Goal: Information Seeking & Learning: Find specific fact

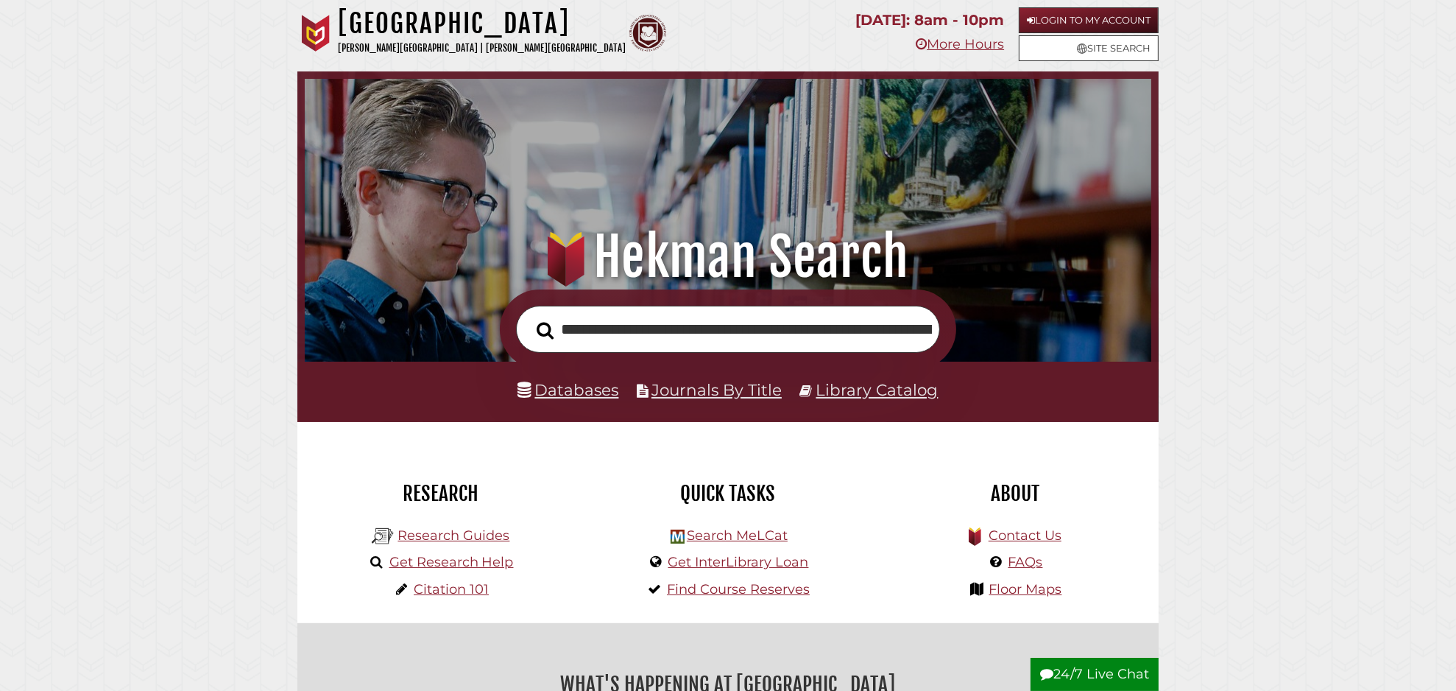
scroll to position [0, 214]
type input "**********"
click at [529, 317] on button "Search" at bounding box center [545, 330] width 32 height 27
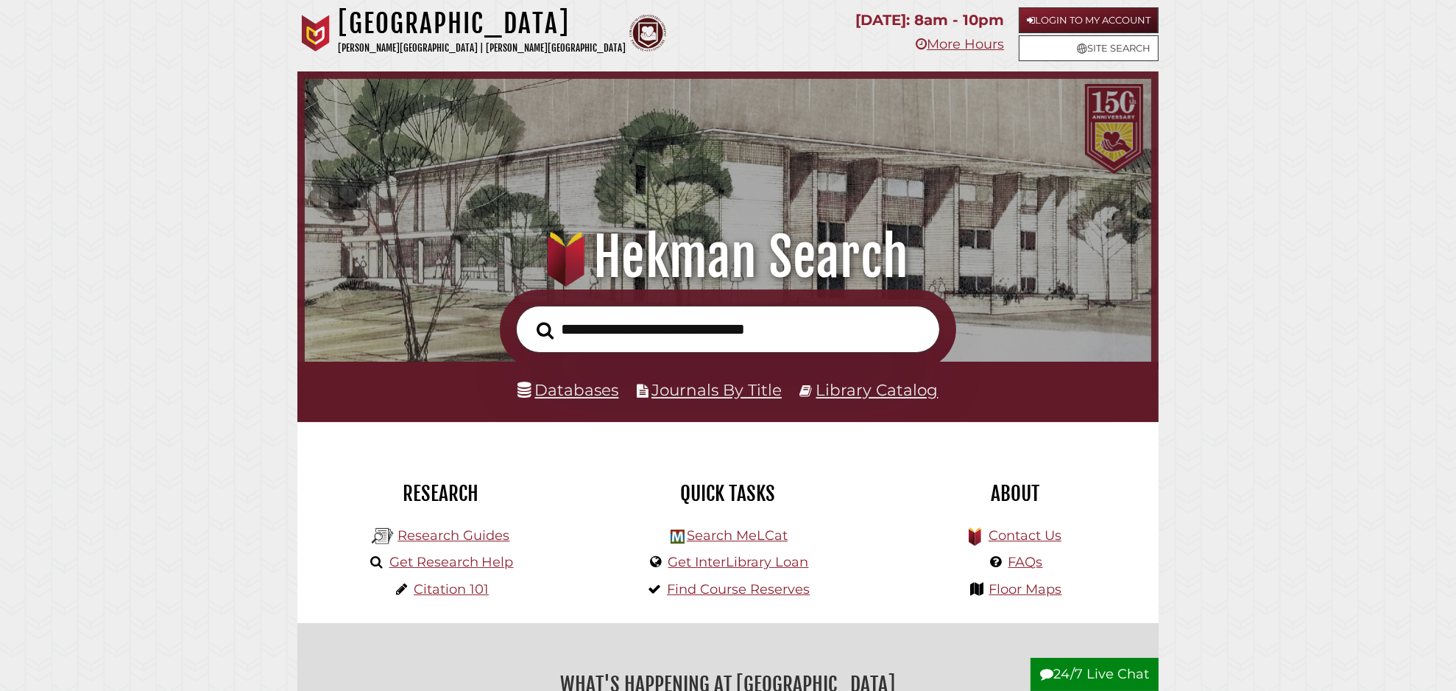
scroll to position [280, 839]
click at [571, 395] on link "Databases" at bounding box center [568, 389] width 101 height 19
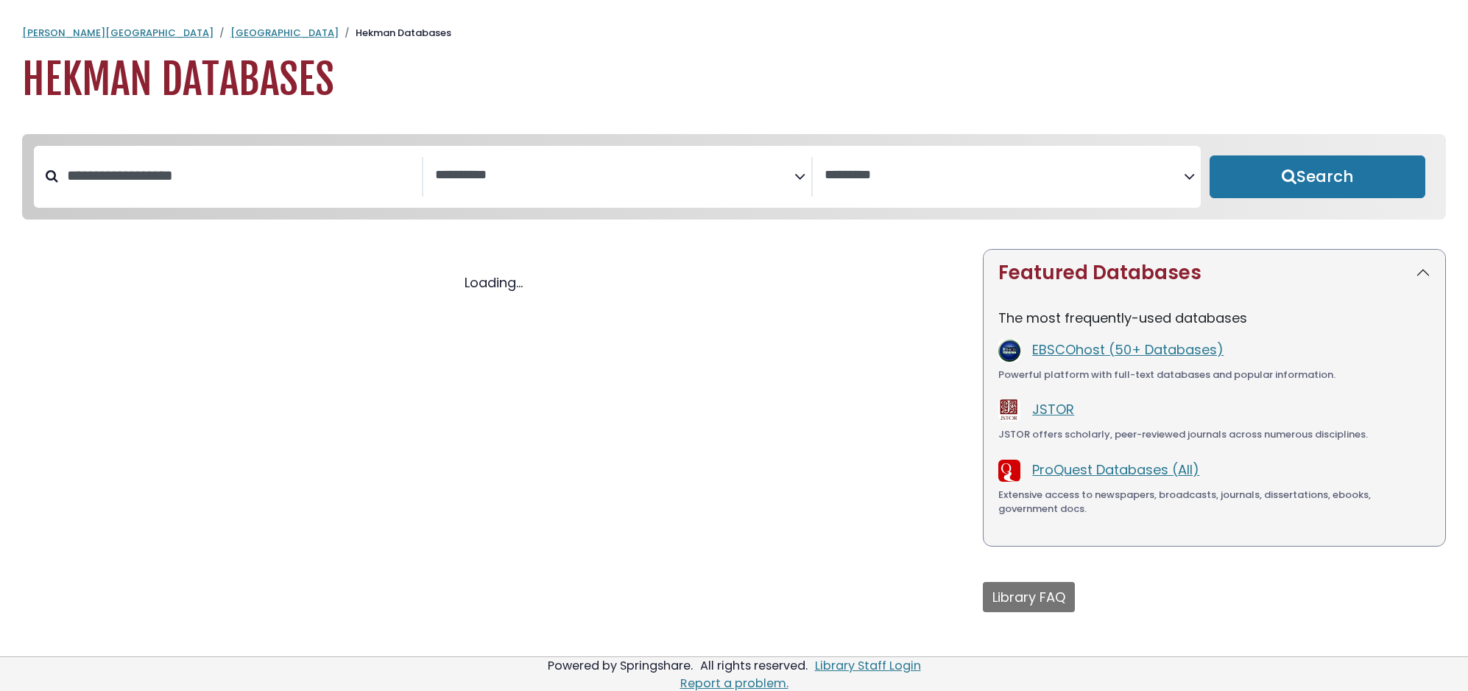
select select "Database Subject Filter"
select select "Database Vendors Filter"
select select "Database Subject Filter"
select select "Database Vendors Filter"
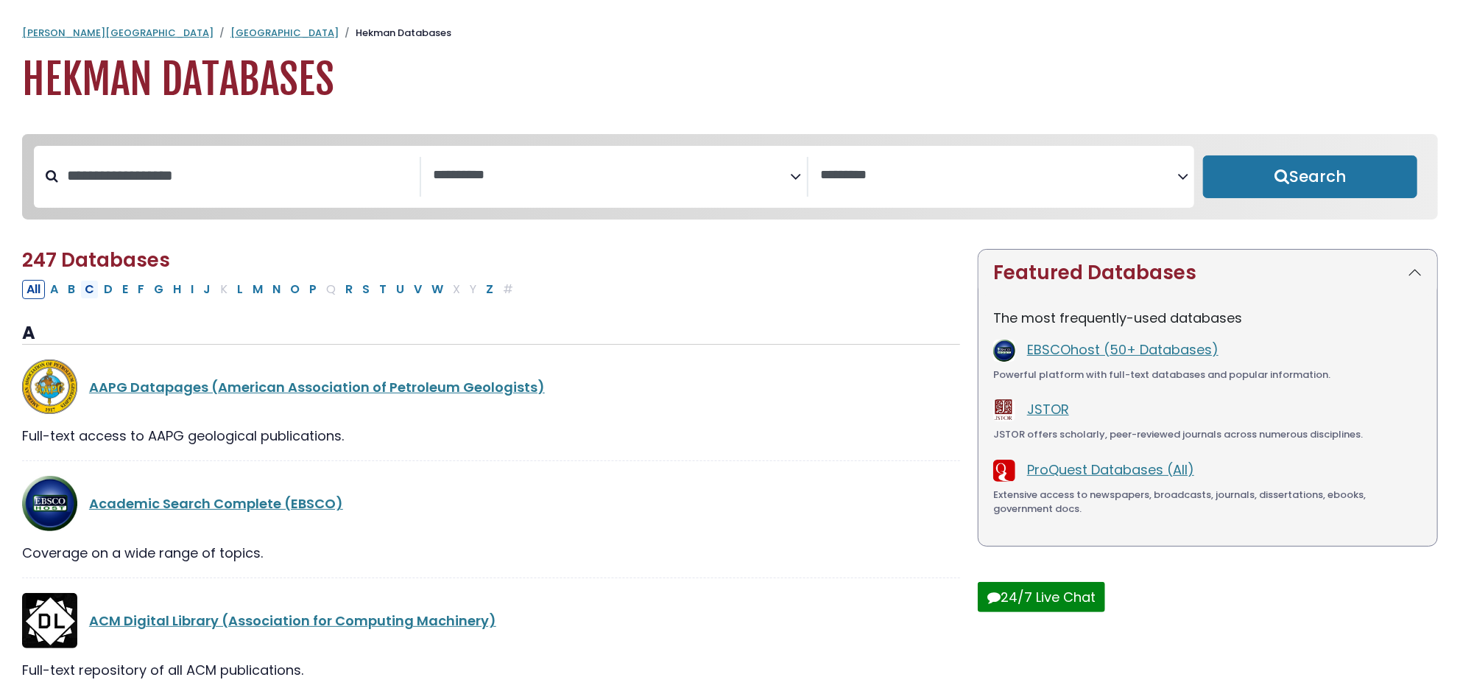
click at [91, 295] on button "C" at bounding box center [89, 289] width 18 height 19
select select "Database Subject Filter"
select select "Database Vendors Filter"
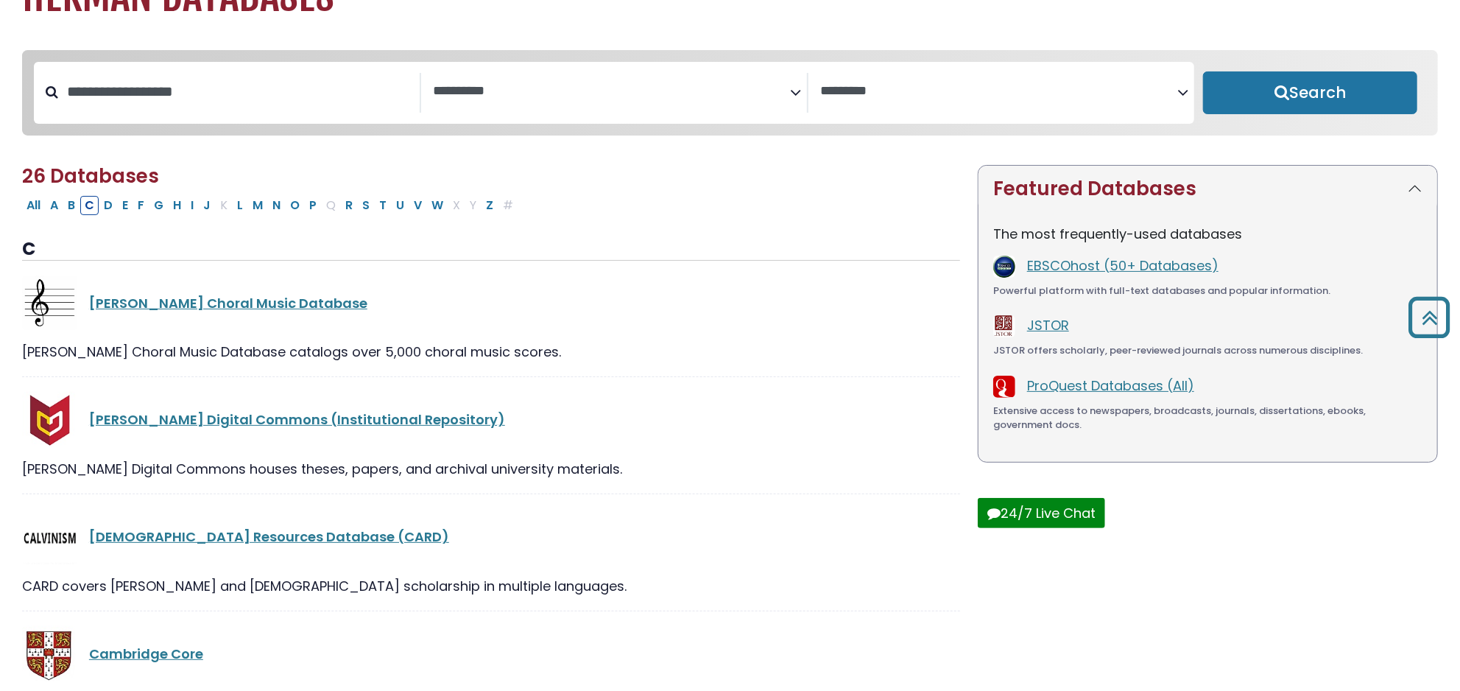
scroll to position [82, 0]
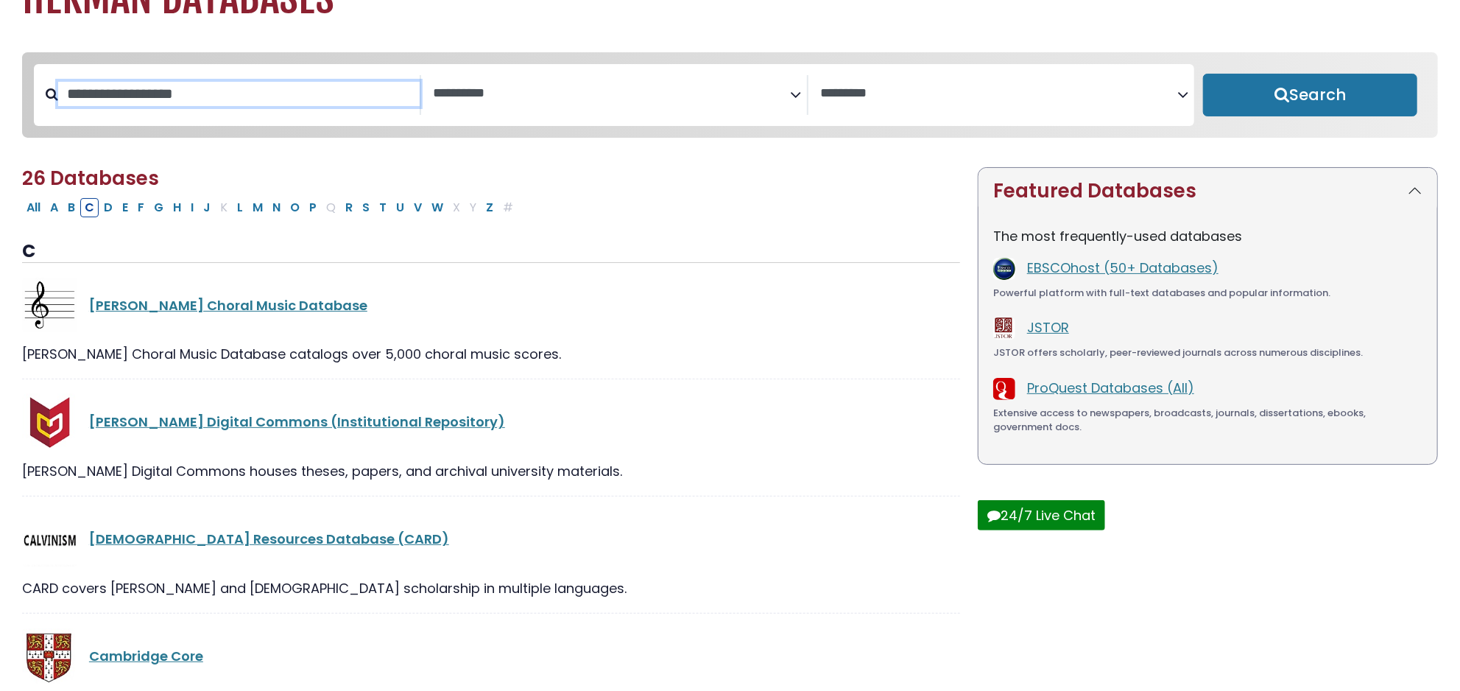
click at [101, 99] on input "Search database by title or keyword" at bounding box center [239, 94] width 362 height 24
type input "******"
click at [1203, 74] on button "Search" at bounding box center [1310, 95] width 214 height 43
select select "Database Subject Filter"
select select "Database Vendors Filter"
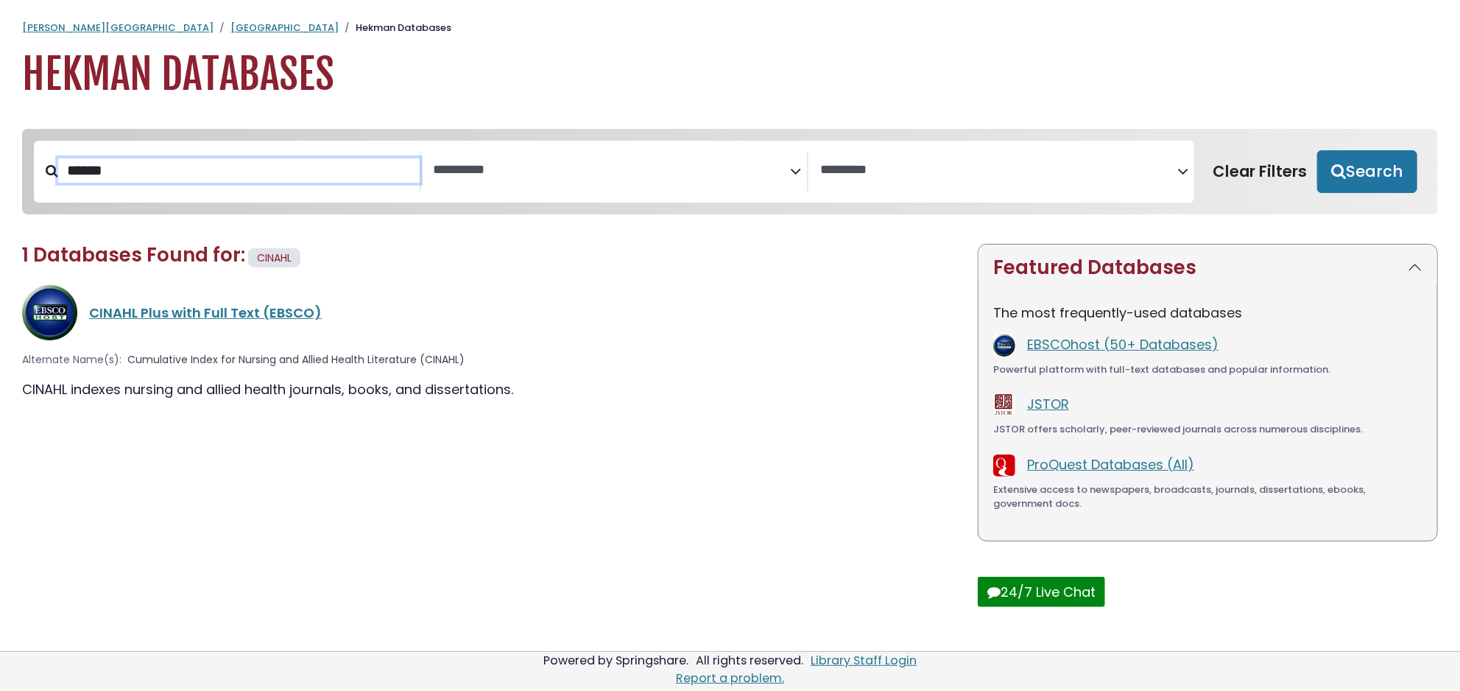
scroll to position [9, 0]
click at [214, 310] on link "CINAHL Plus with Full Text (EBSCO)" at bounding box center [205, 312] width 233 height 18
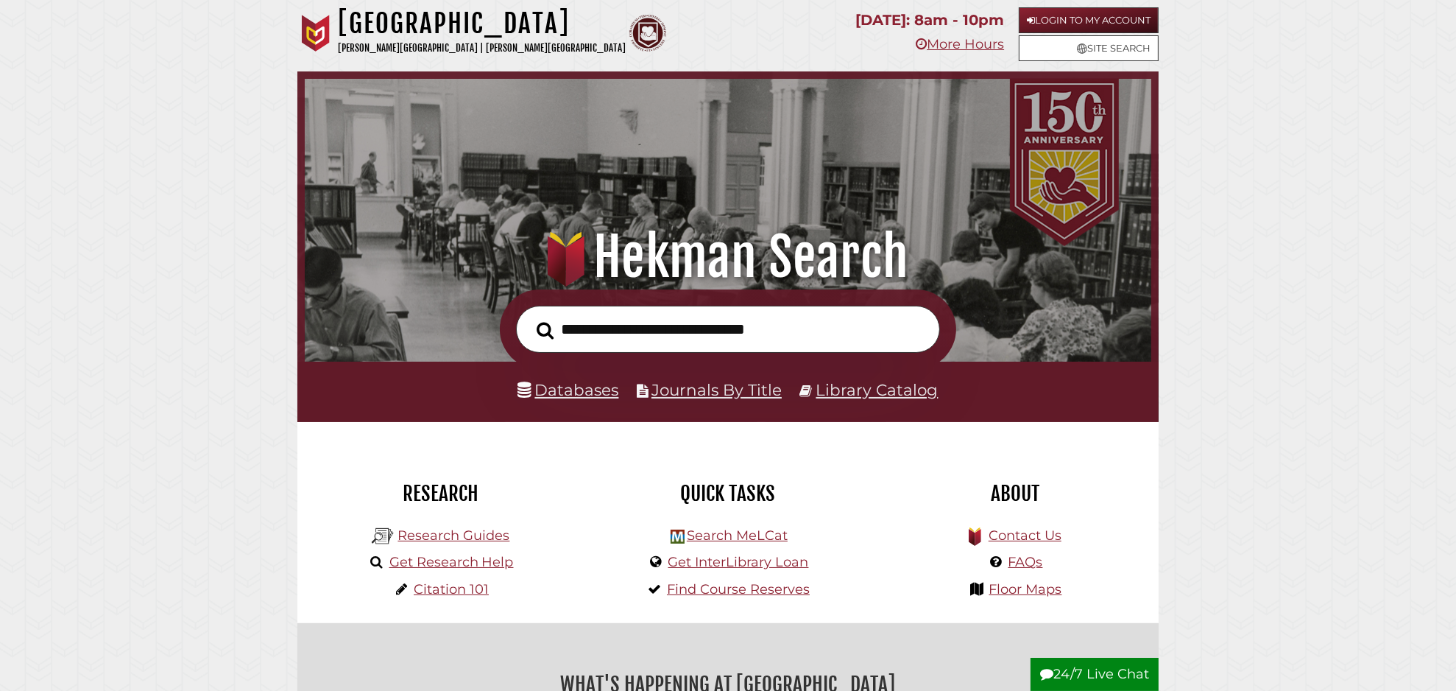
scroll to position [280, 839]
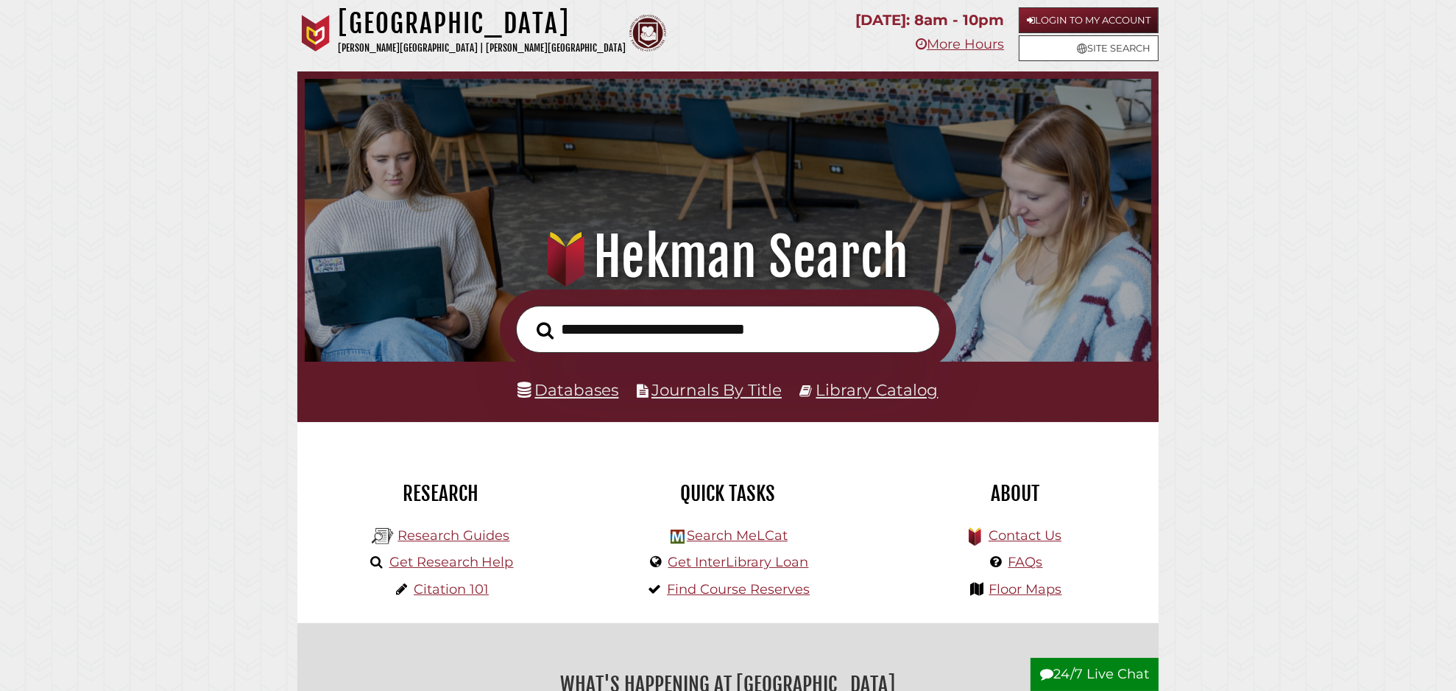
scroll to position [280, 839]
click at [591, 338] on input "text" at bounding box center [728, 330] width 424 height 48
click at [779, 375] on div "Databases Journals By Title Library Catalog" at bounding box center [728, 392] width 862 height 60
click at [565, 323] on input "text" at bounding box center [728, 330] width 424 height 48
click at [682, 340] on input "text" at bounding box center [728, 330] width 424 height 48
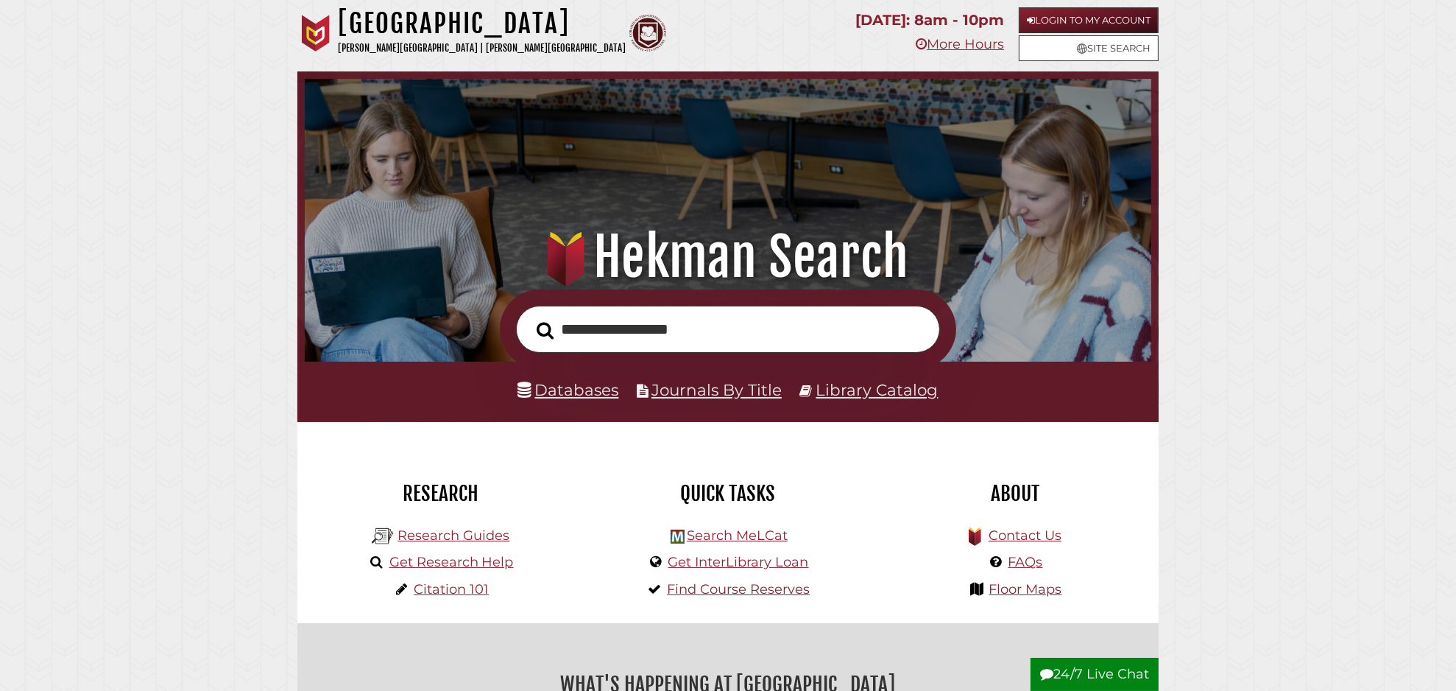
type input "**********"
click at [529, 317] on button "Search" at bounding box center [545, 330] width 32 height 27
